Goal: Information Seeking & Learning: Understand process/instructions

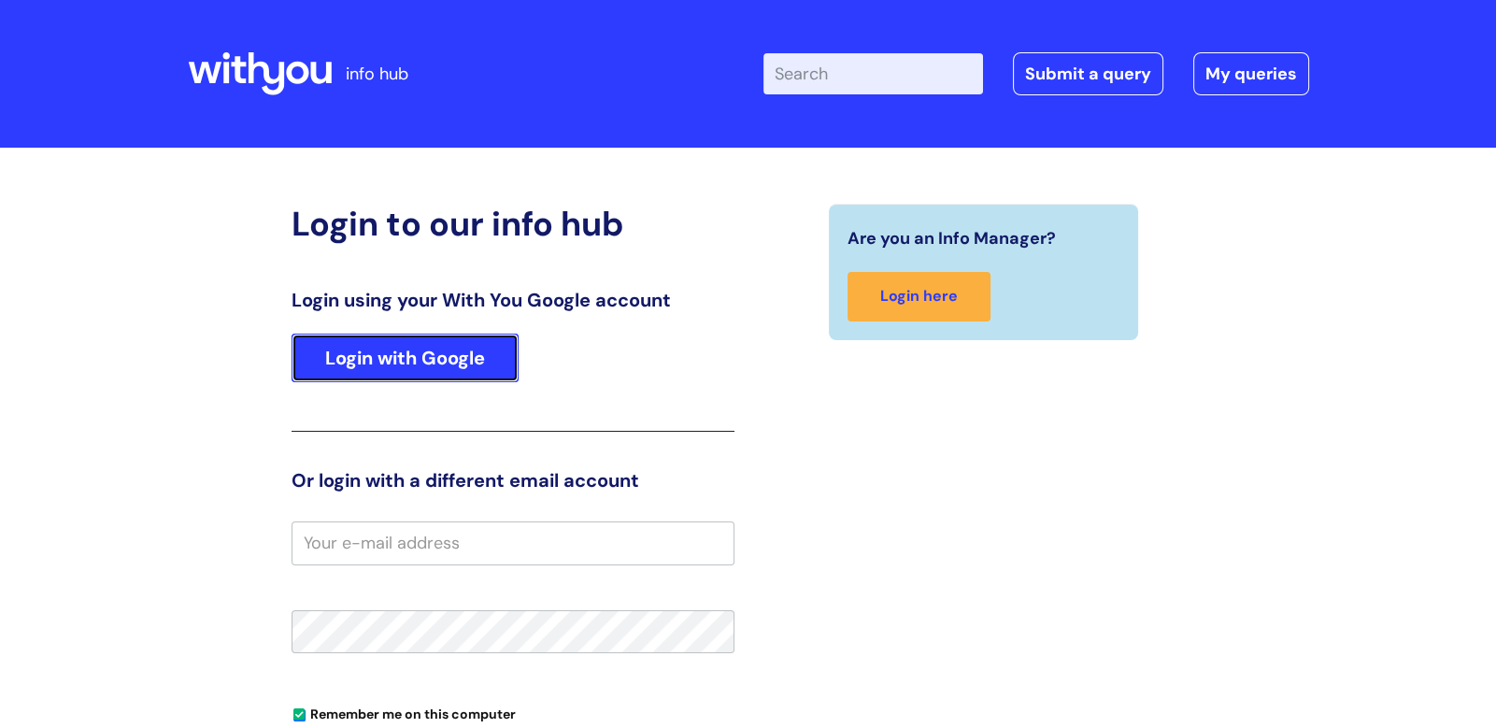
click at [338, 344] on link "Login with Google" at bounding box center [404, 357] width 227 height 49
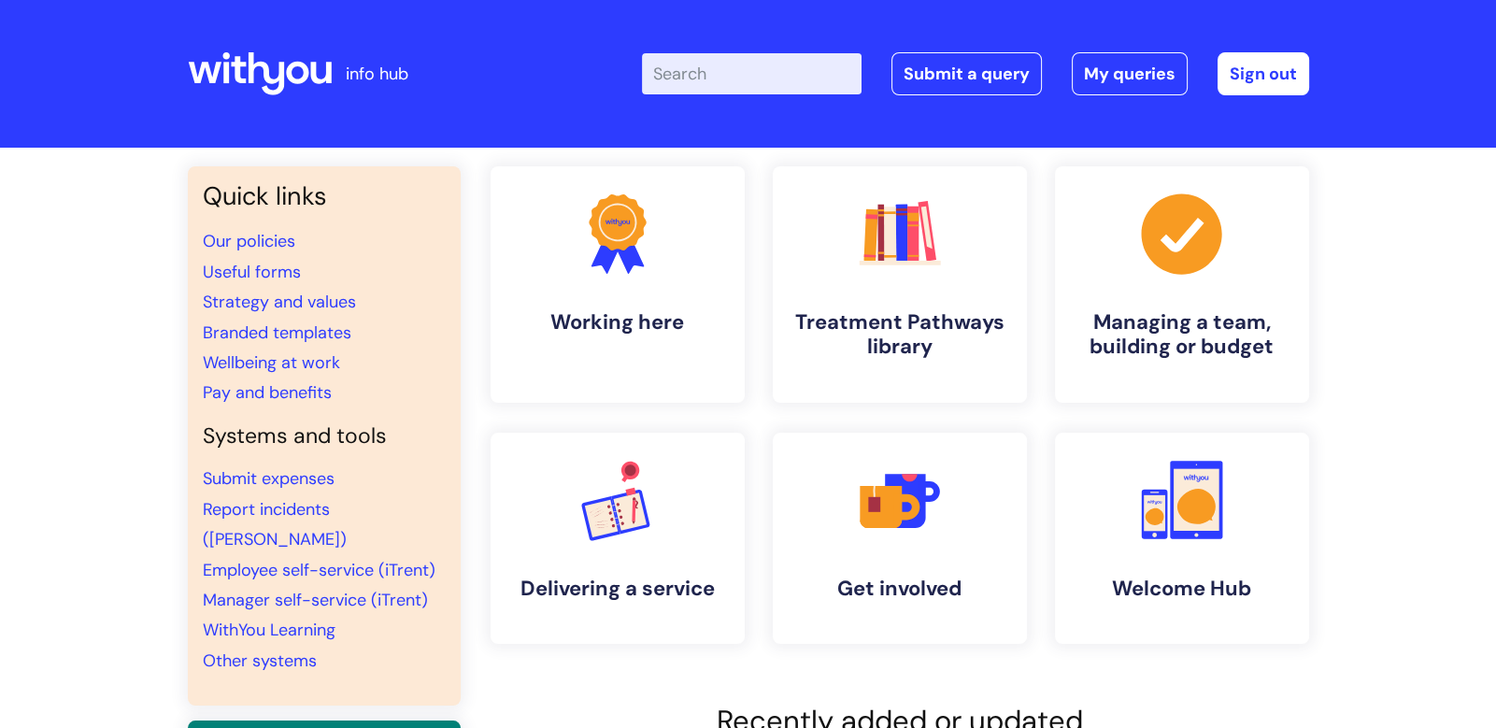
click at [731, 73] on input "Enter your search term here..." at bounding box center [752, 73] width 220 height 41
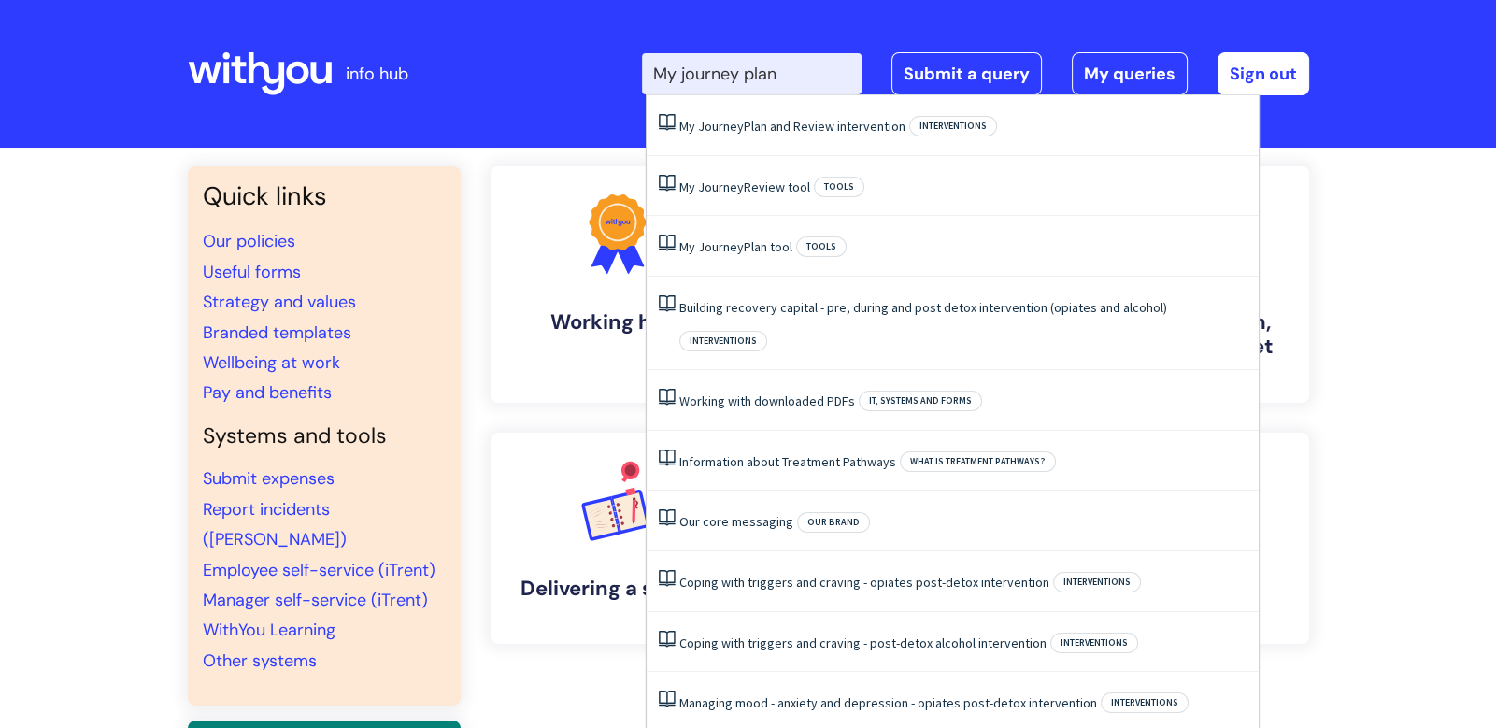
type input "My journey plan"
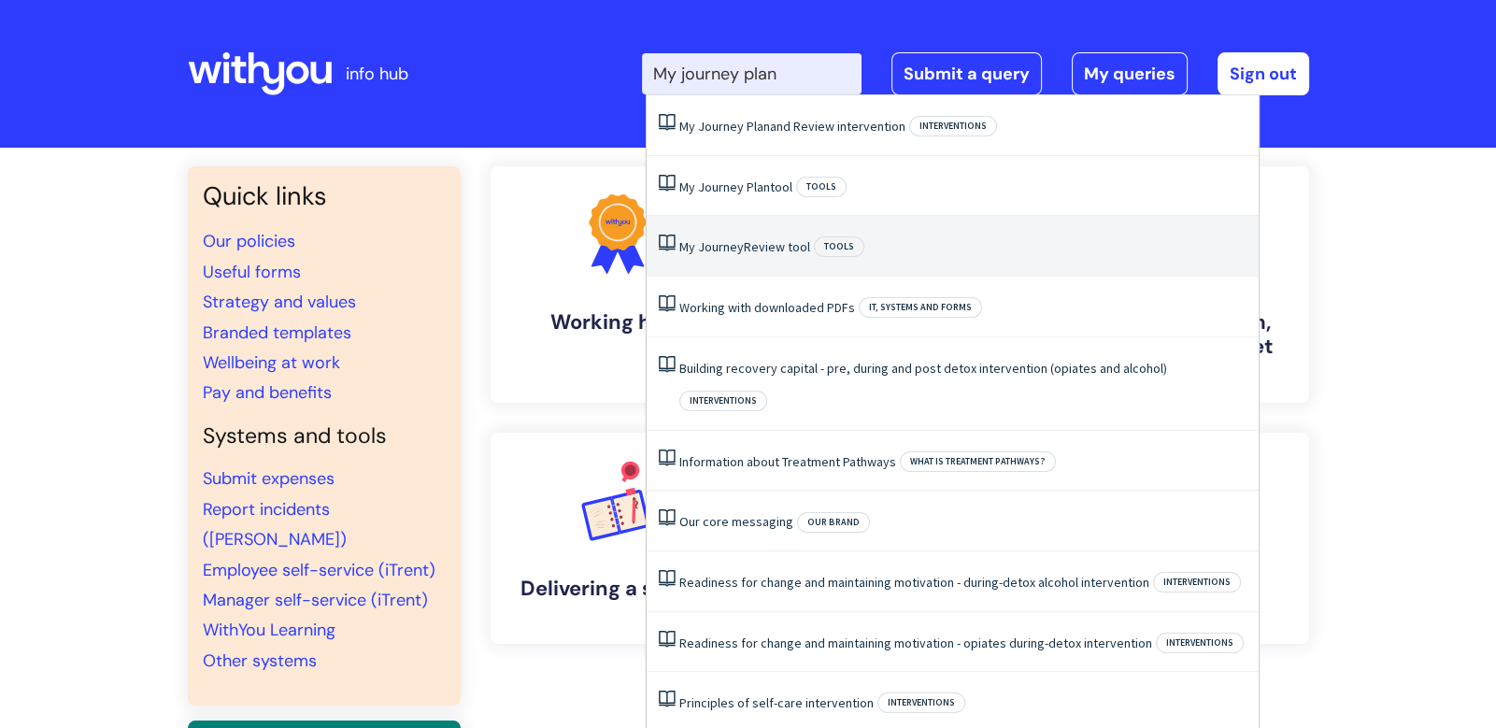
click at [908, 256] on li "My Journey Review tool Tools" at bounding box center [952, 246] width 612 height 61
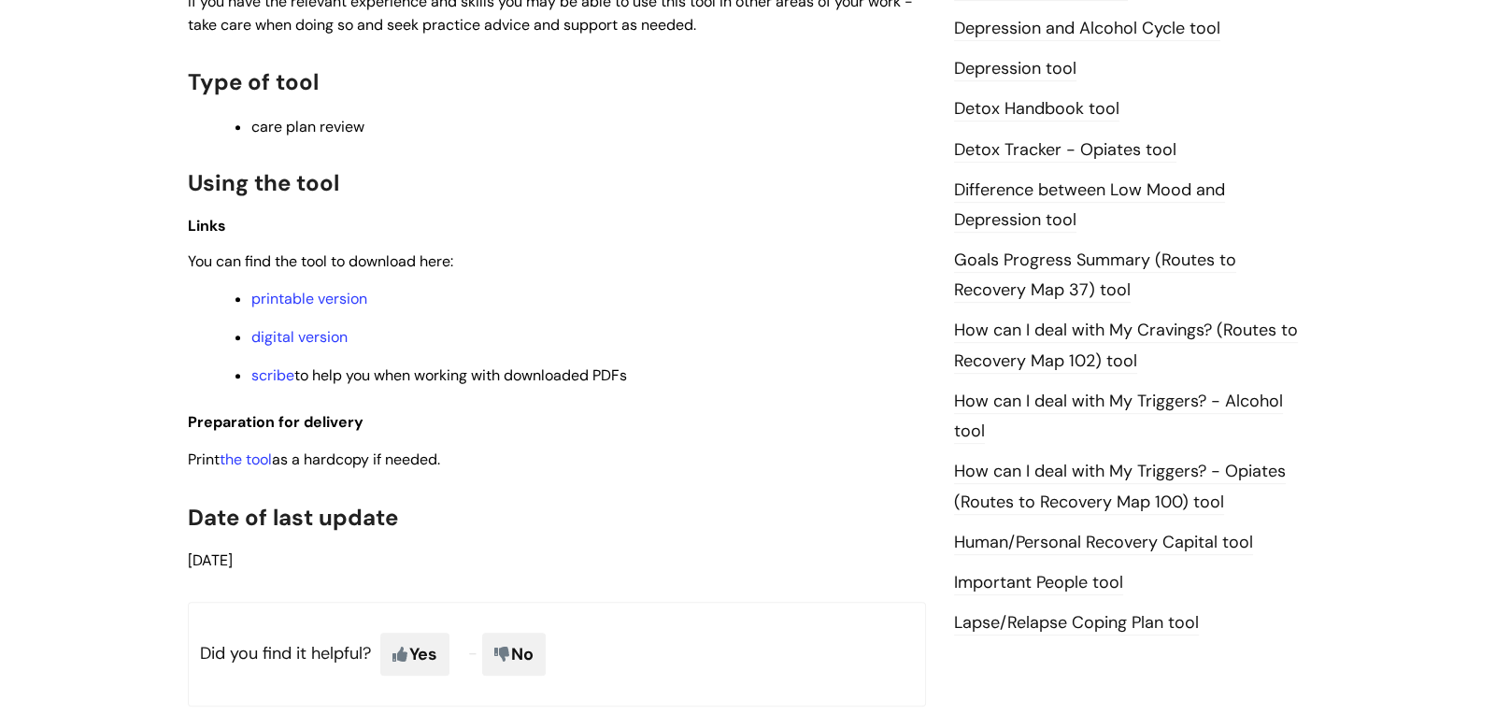
scroll to position [1111, 0]
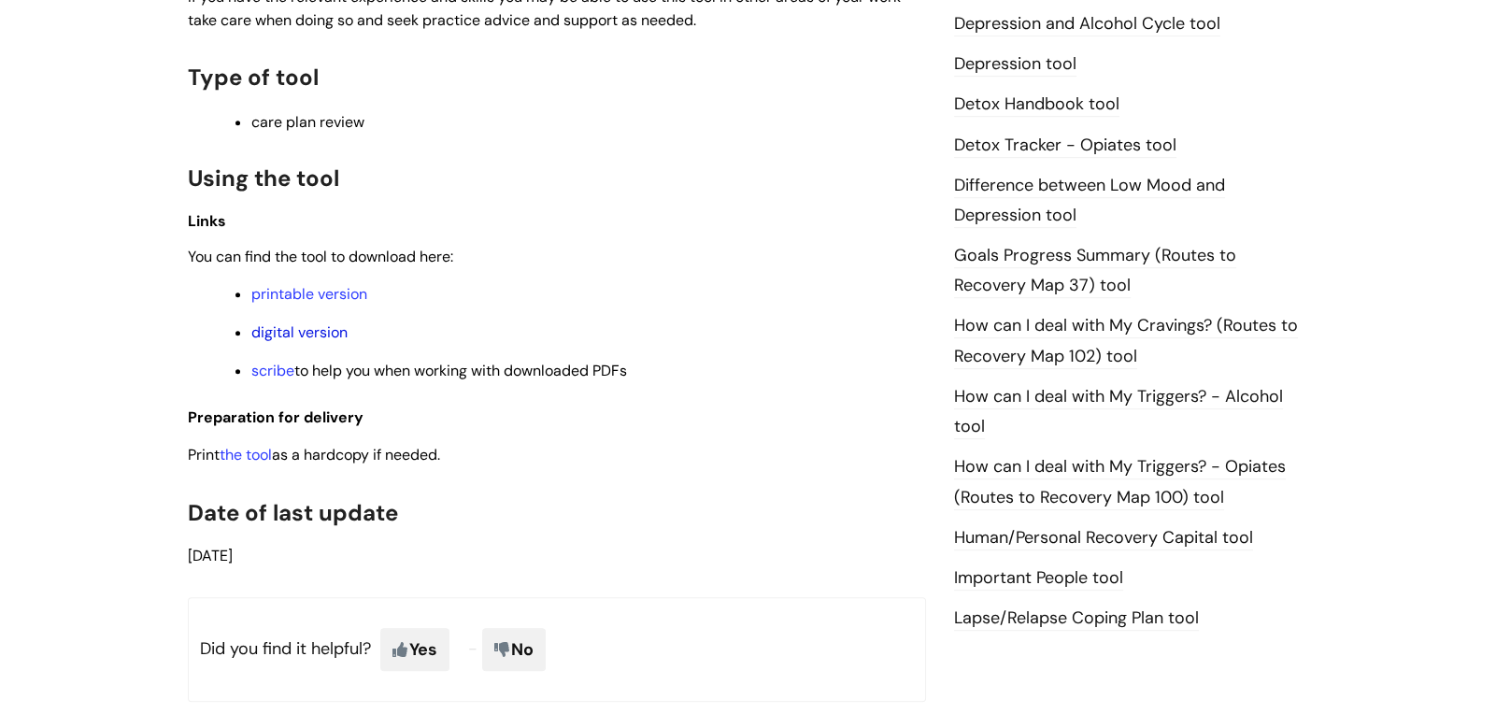
click at [331, 332] on link "digital version" at bounding box center [299, 332] width 96 height 20
click at [262, 337] on link "digital version" at bounding box center [299, 332] width 96 height 20
click at [284, 303] on p "printable version" at bounding box center [588, 294] width 674 height 21
click at [284, 302] on link "printable version" at bounding box center [309, 294] width 116 height 20
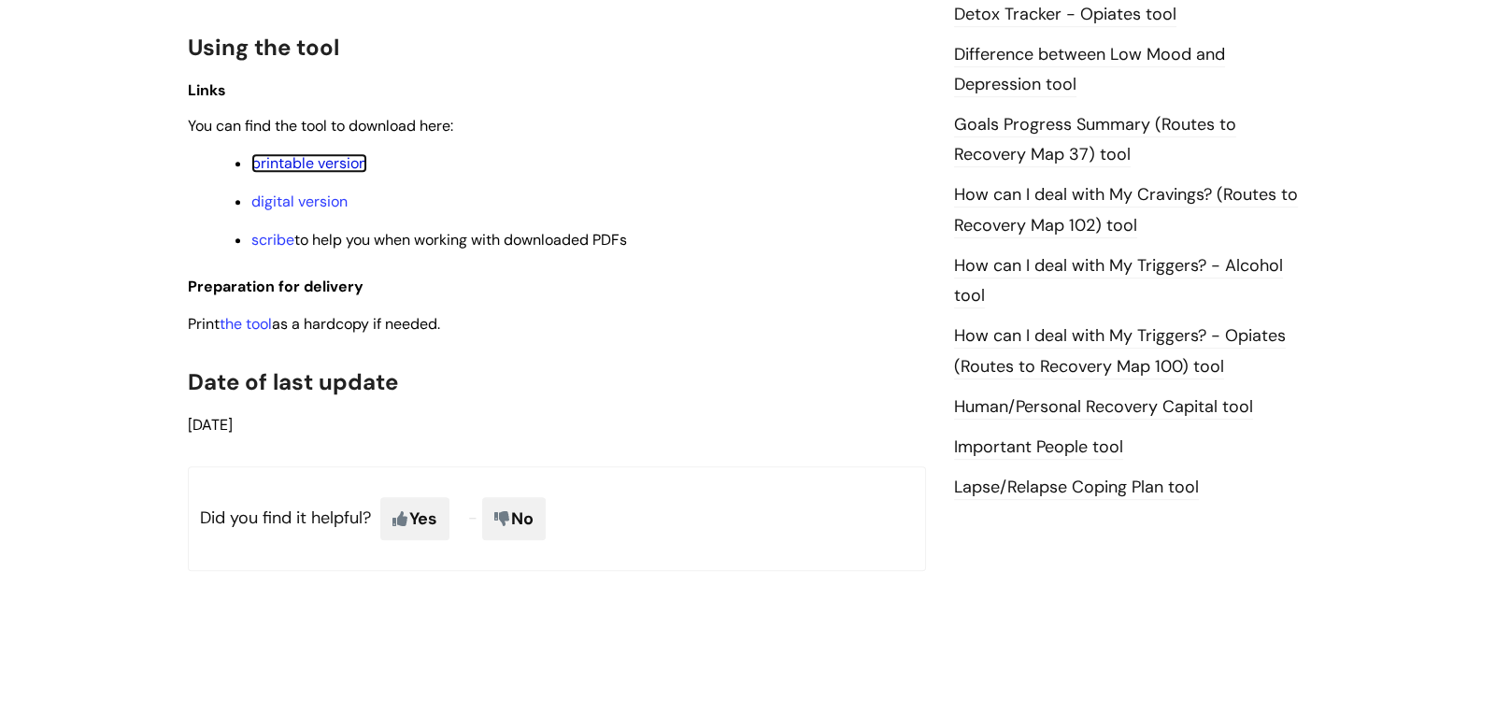
scroll to position [1397, 0]
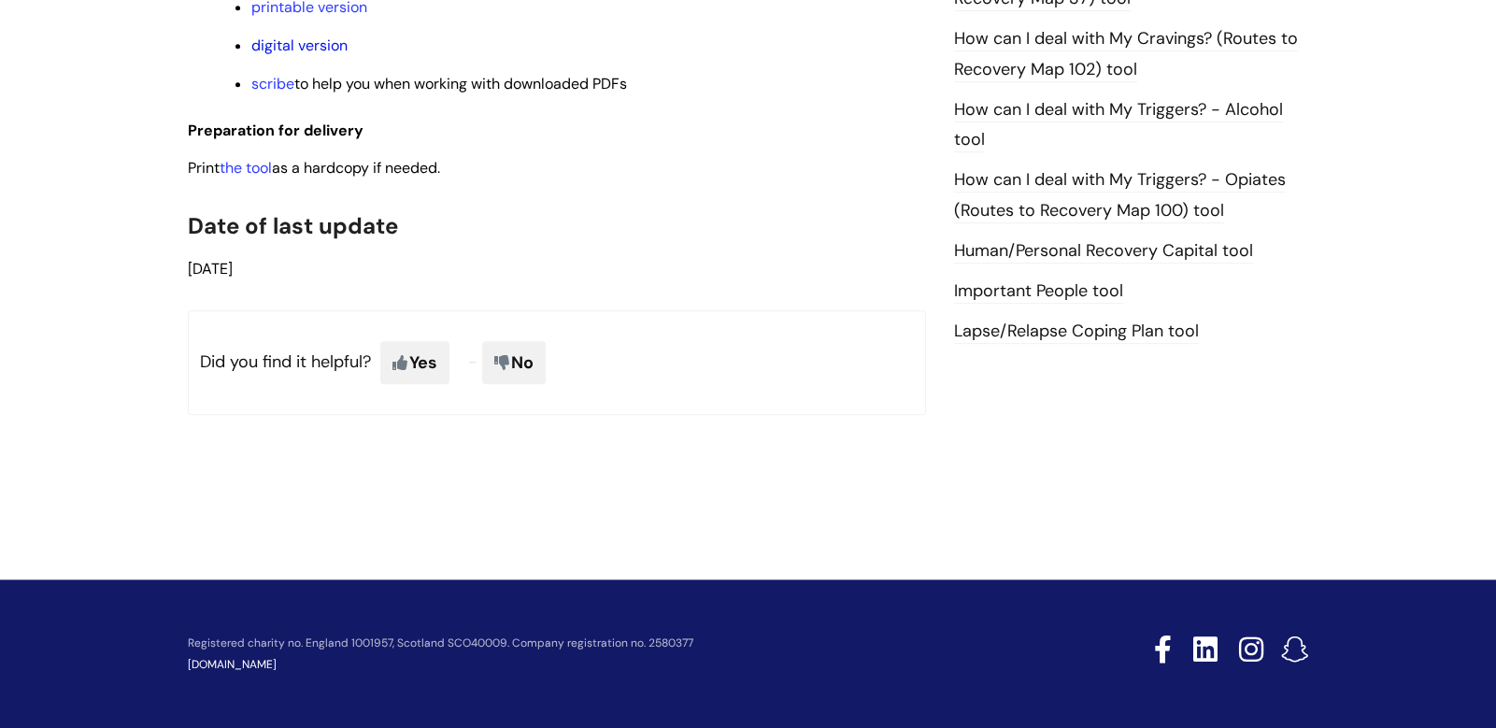
click at [321, 44] on link "digital version" at bounding box center [299, 45] width 96 height 20
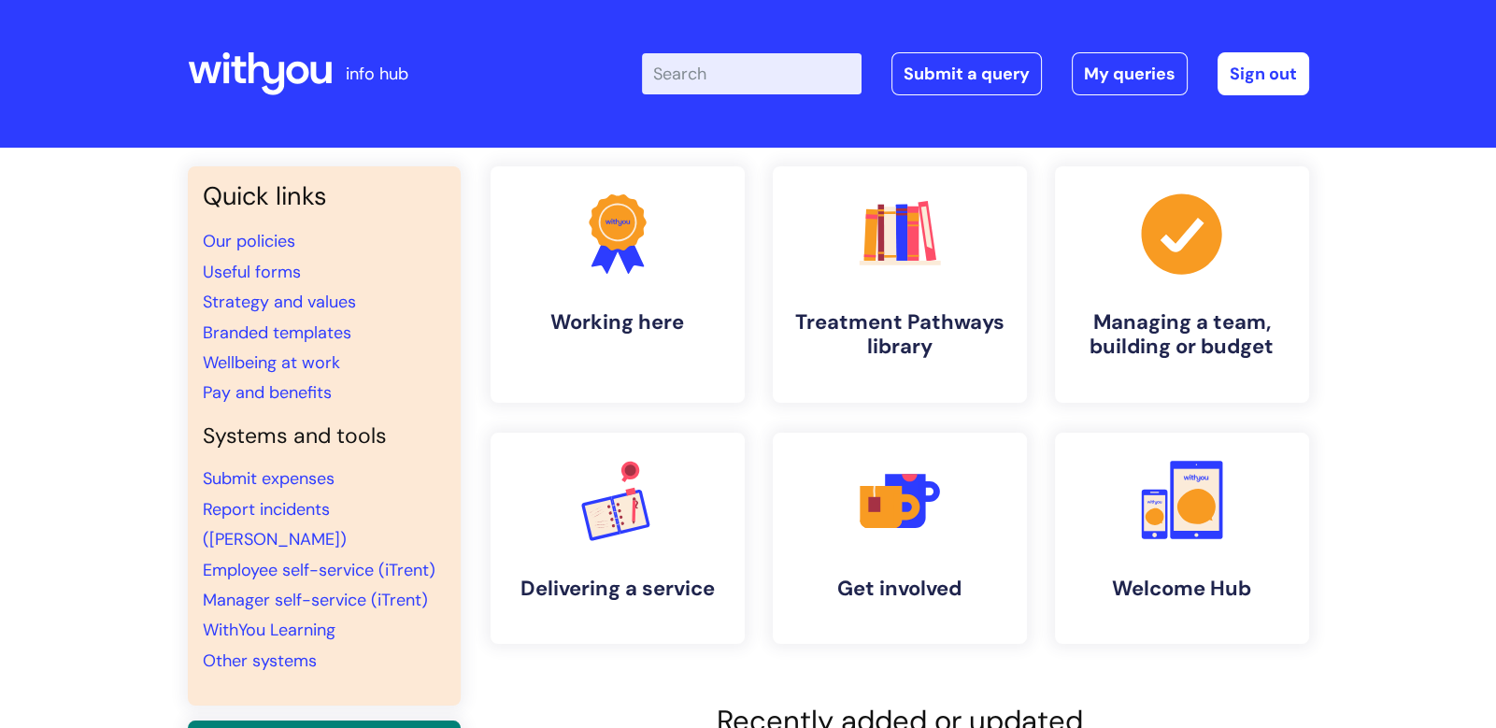
click at [735, 87] on input "Enter your search term here..." at bounding box center [752, 73] width 220 height 41
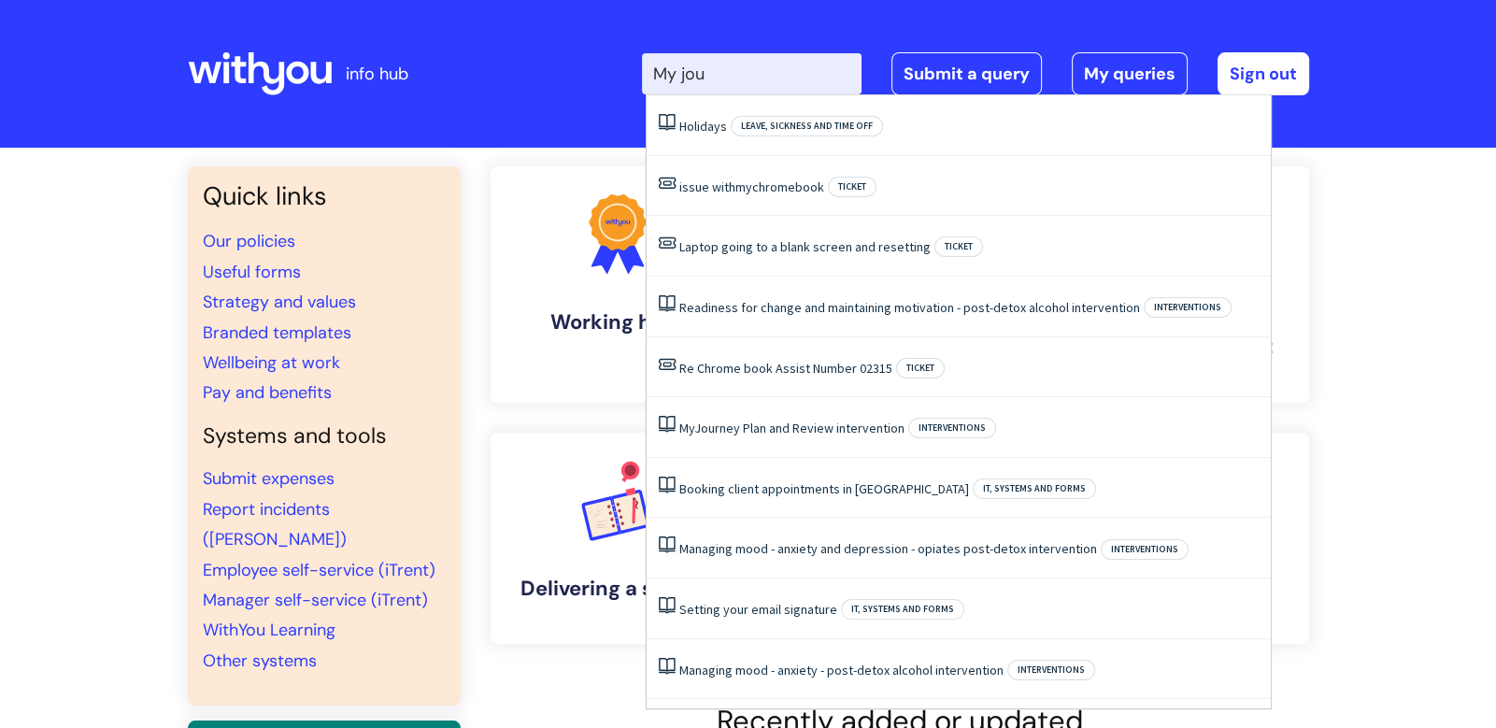
type input "My jour"
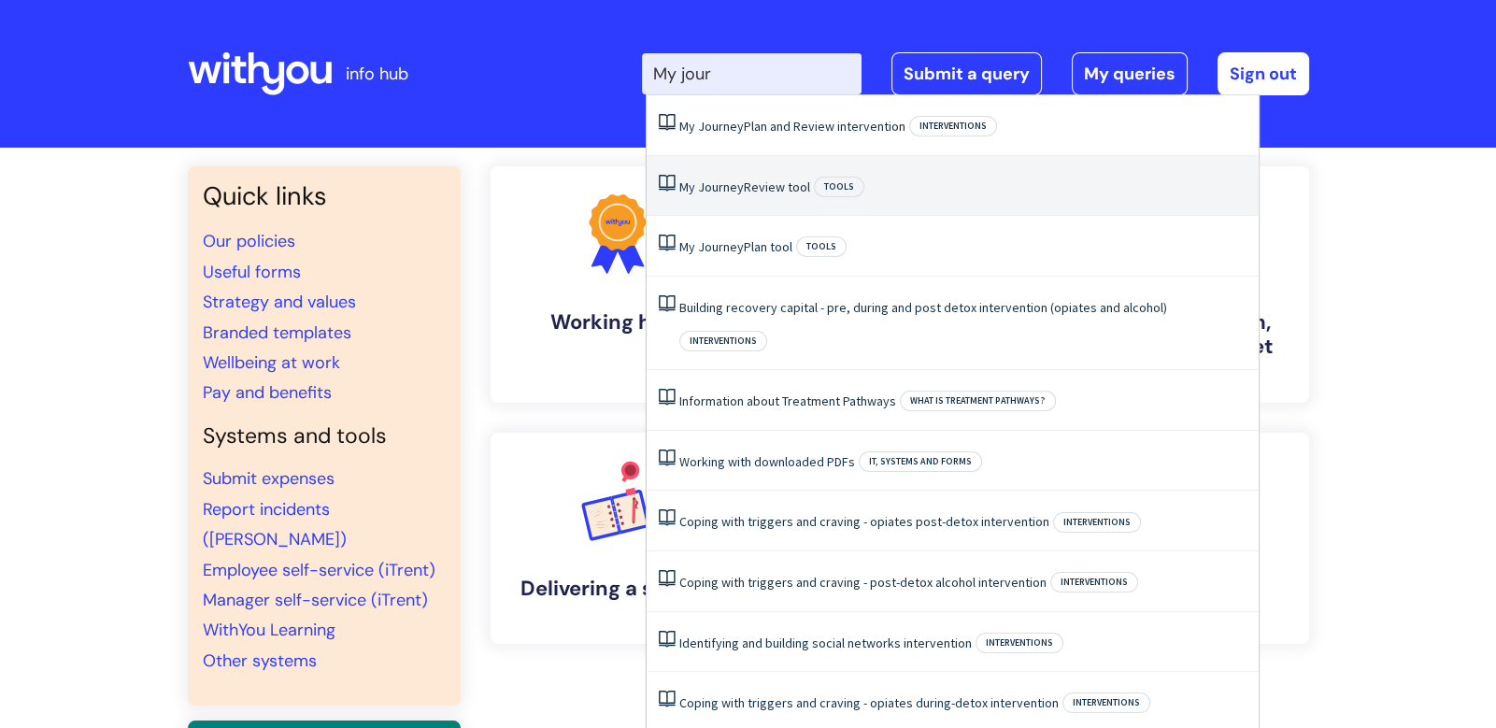
click at [872, 189] on li "My Journey Review tool Tools" at bounding box center [952, 186] width 612 height 61
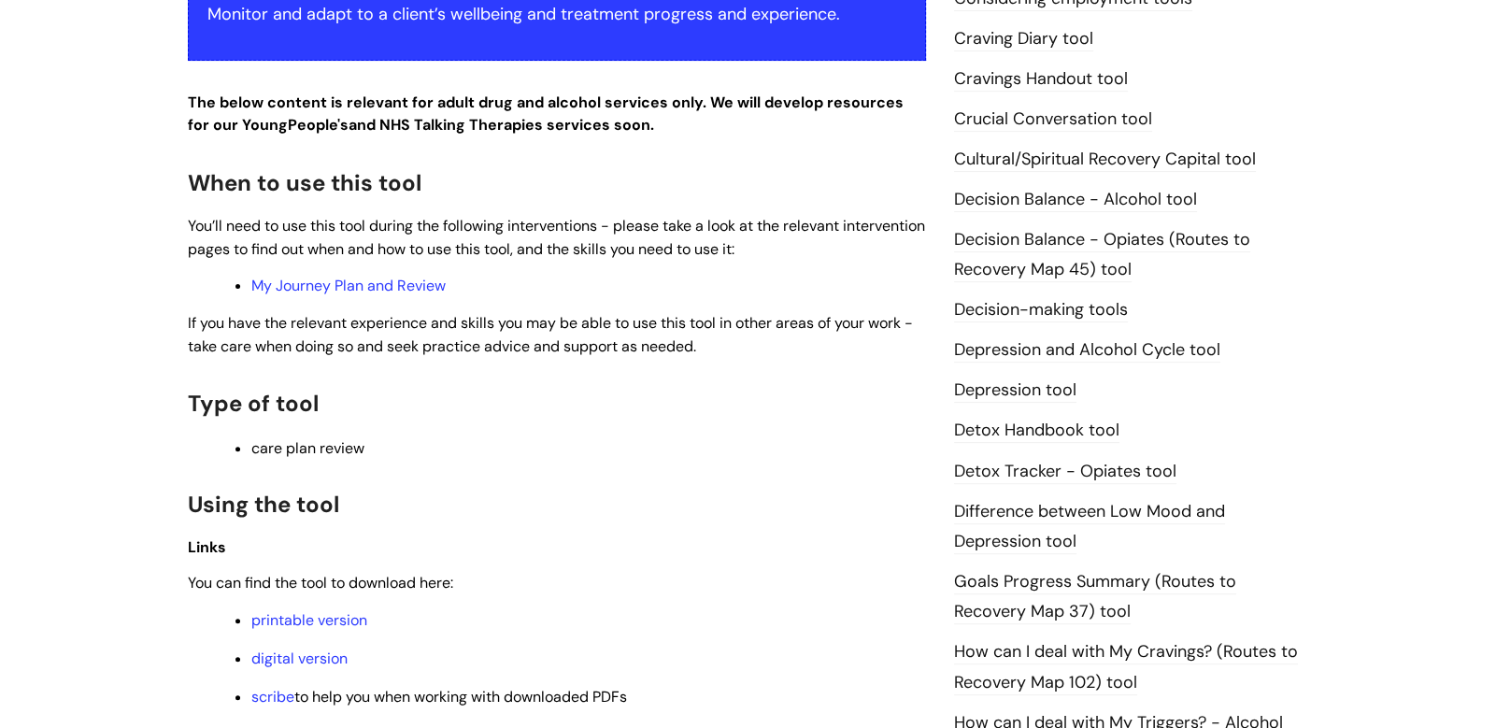
scroll to position [1031, 0]
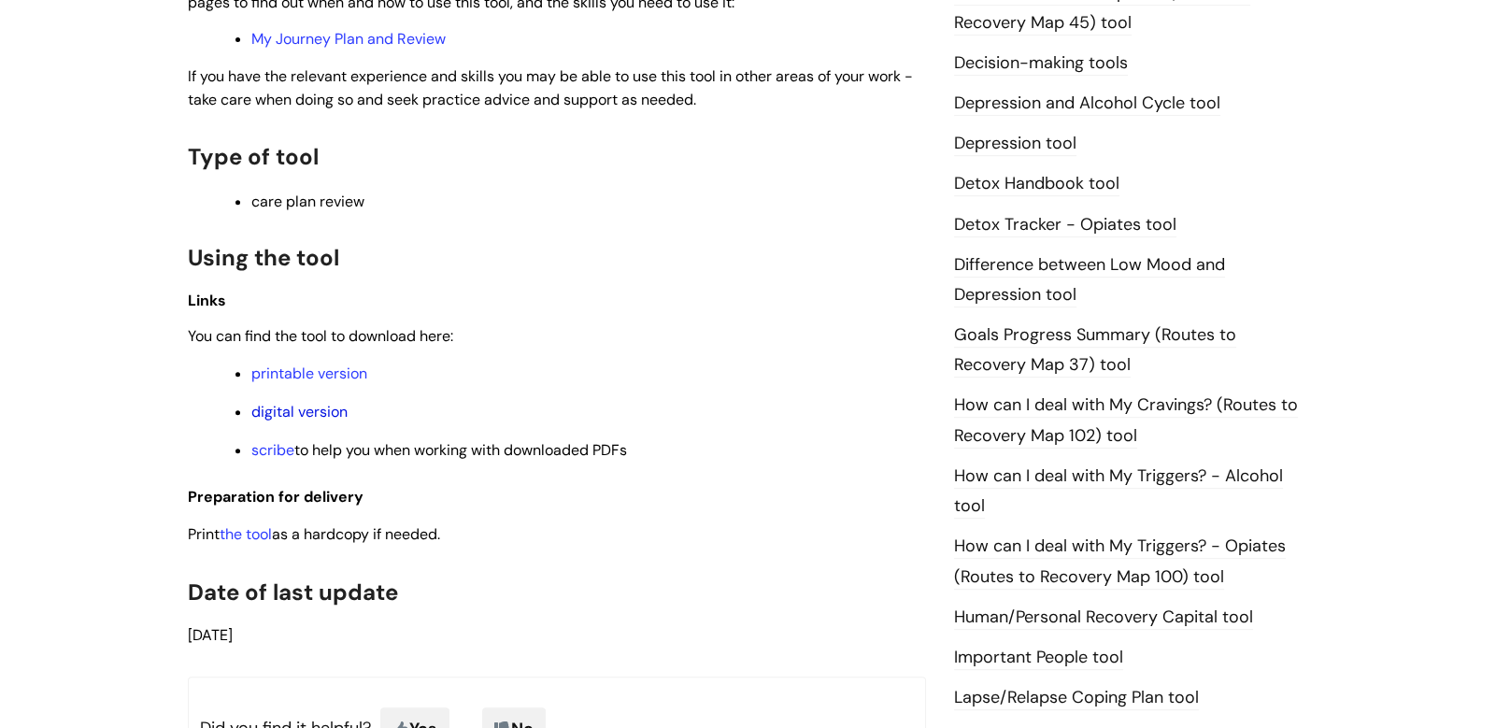
click at [324, 412] on link "digital version" at bounding box center [299, 412] width 96 height 20
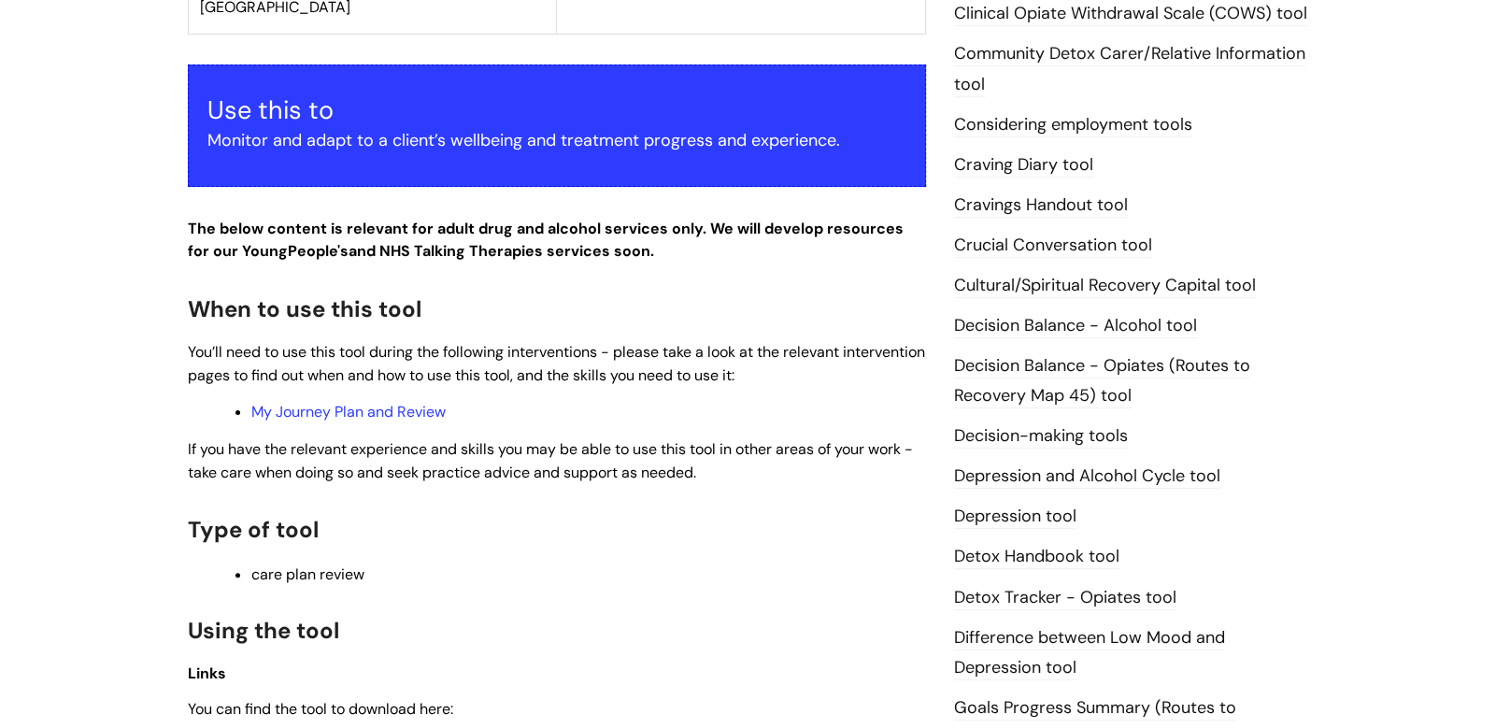
scroll to position [1293, 0]
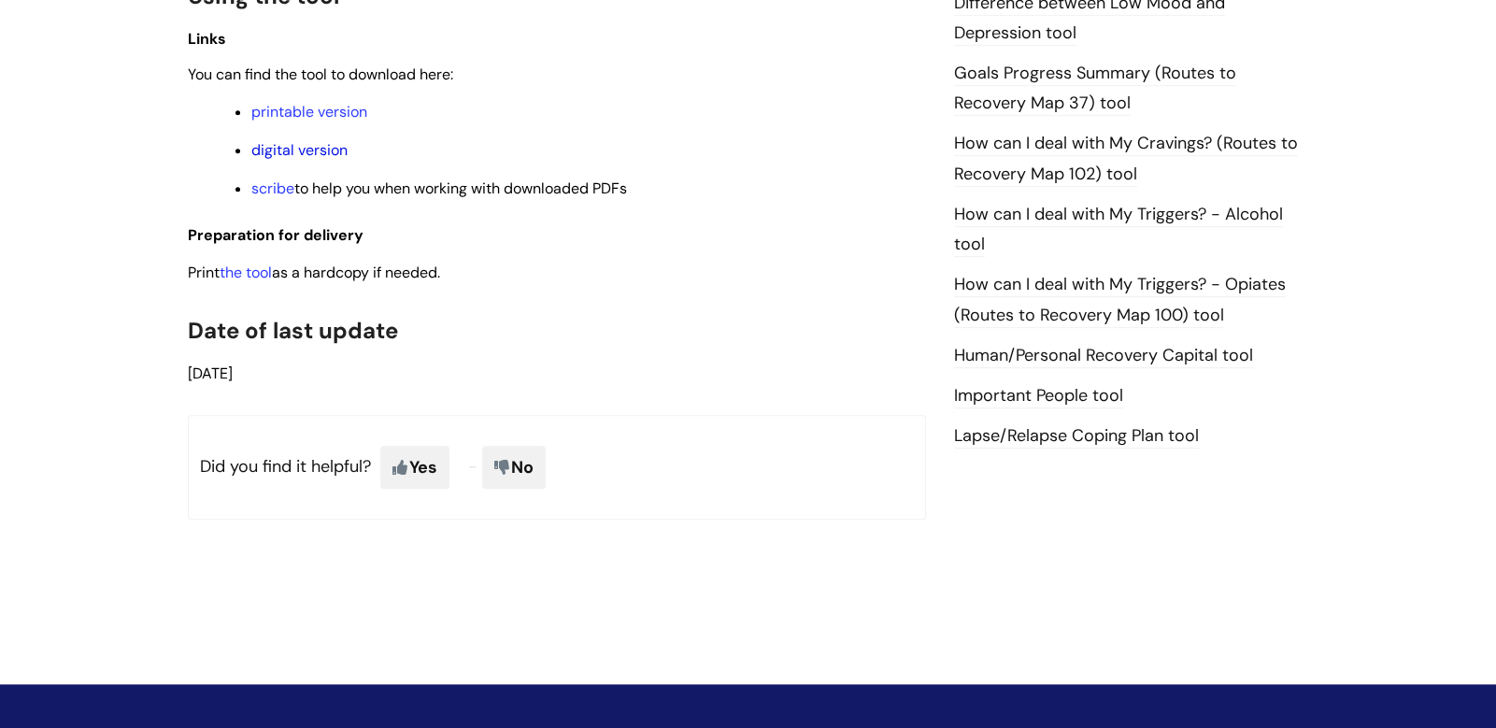
click at [299, 140] on link "digital version" at bounding box center [299, 150] width 96 height 20
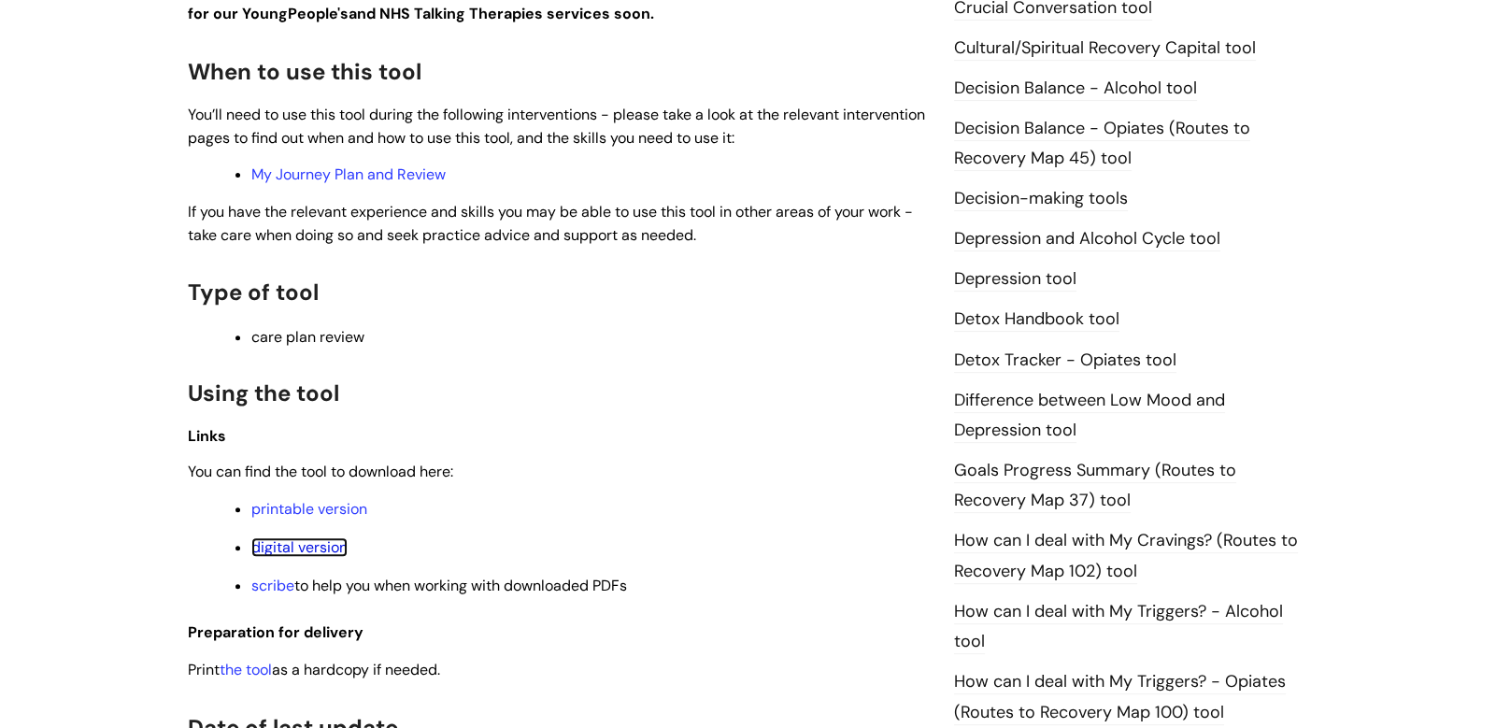
scroll to position [912, 0]
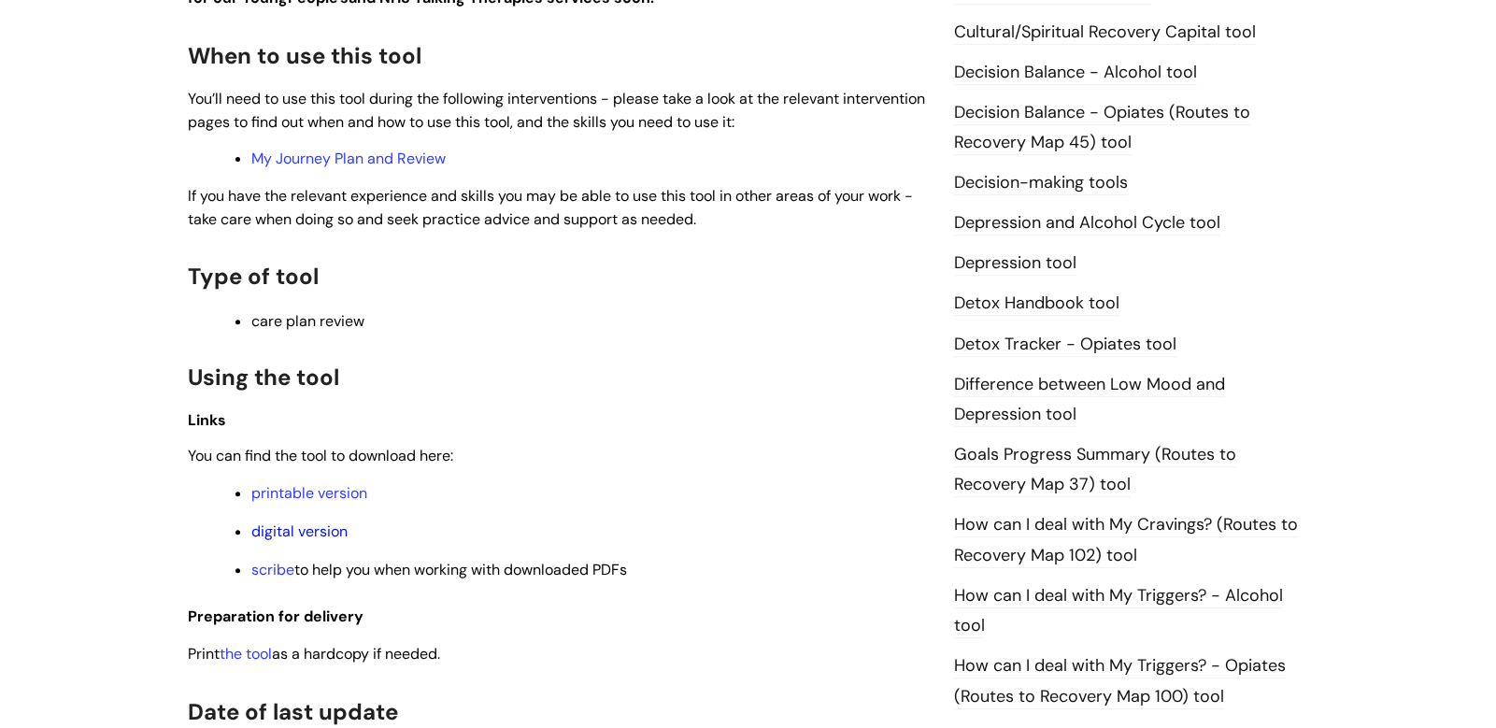
click at [298, 533] on link "digital version" at bounding box center [299, 531] width 96 height 20
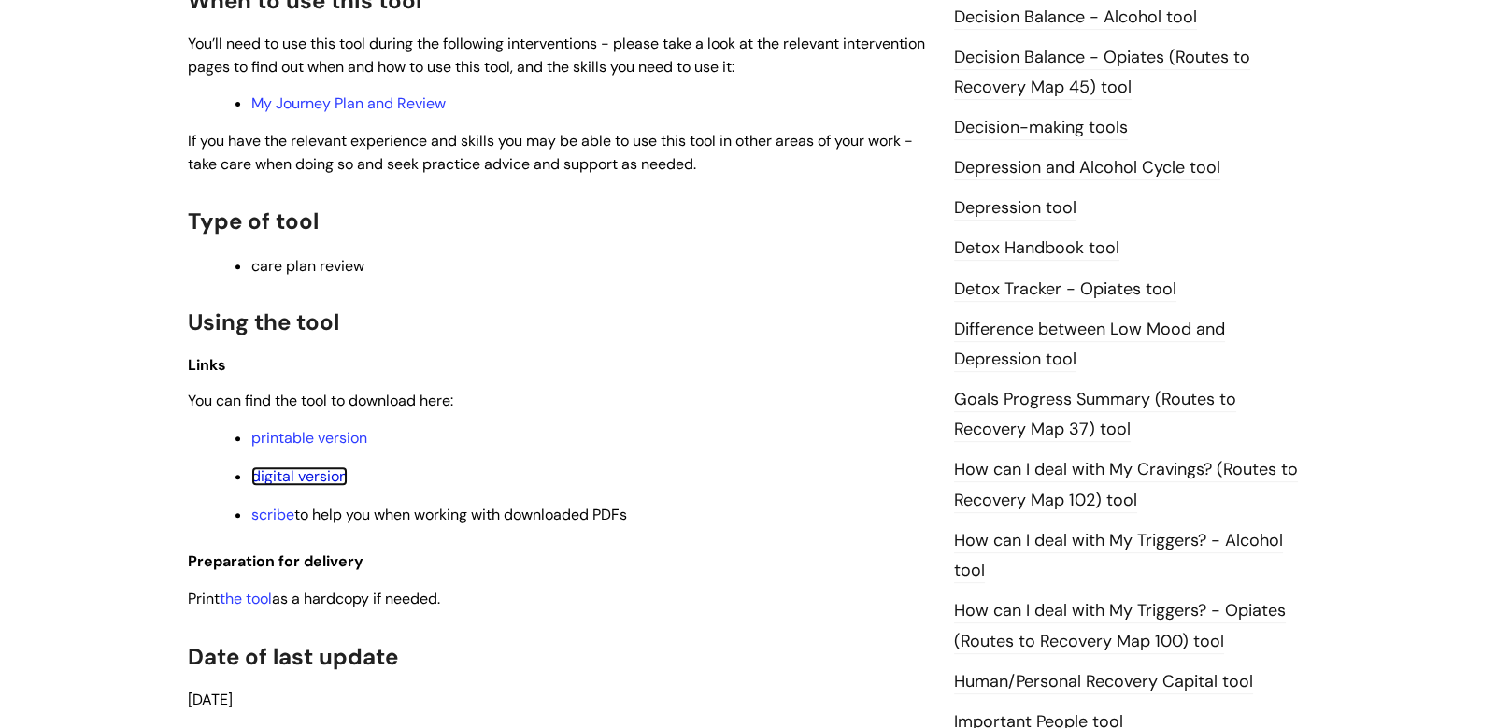
scroll to position [985, 0]
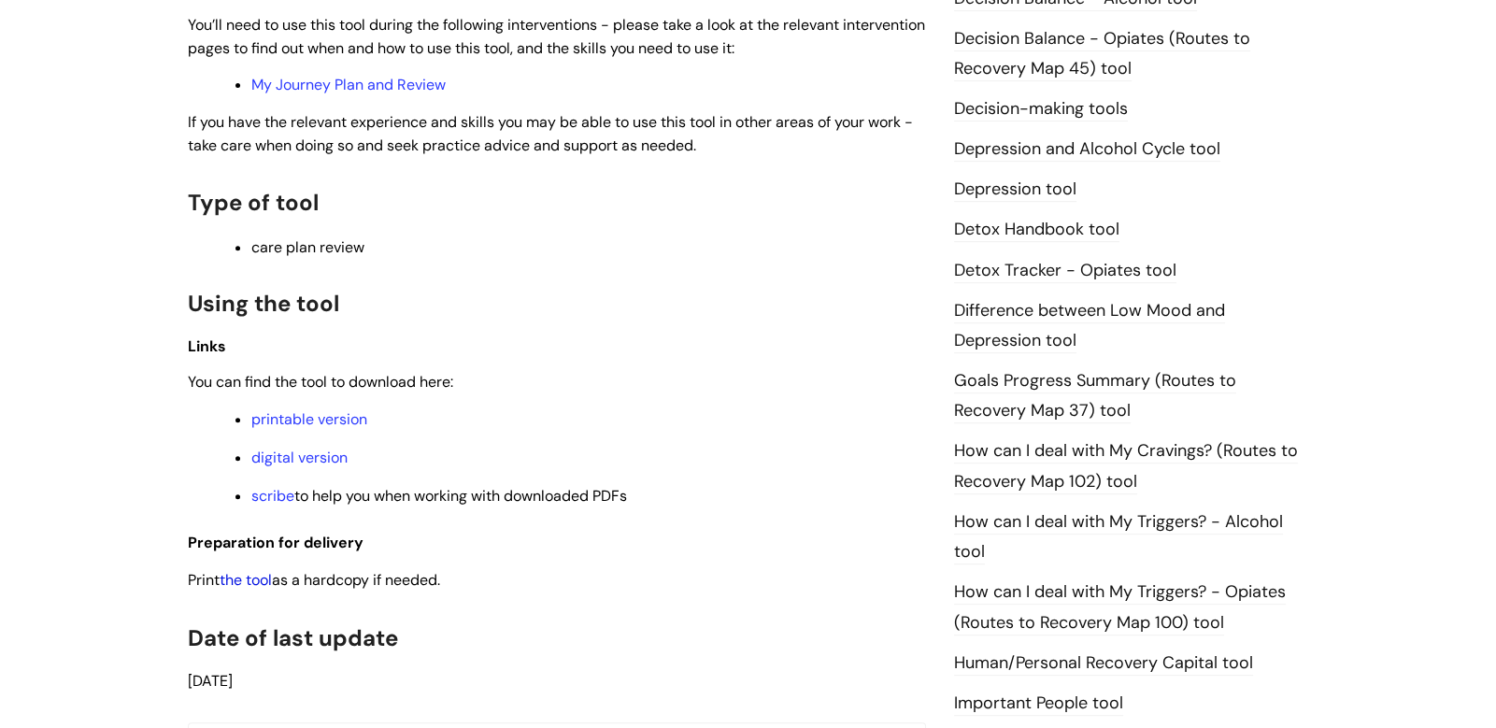
click at [237, 581] on link "the tool" at bounding box center [246, 580] width 52 height 20
